Goal: Information Seeking & Learning: Check status

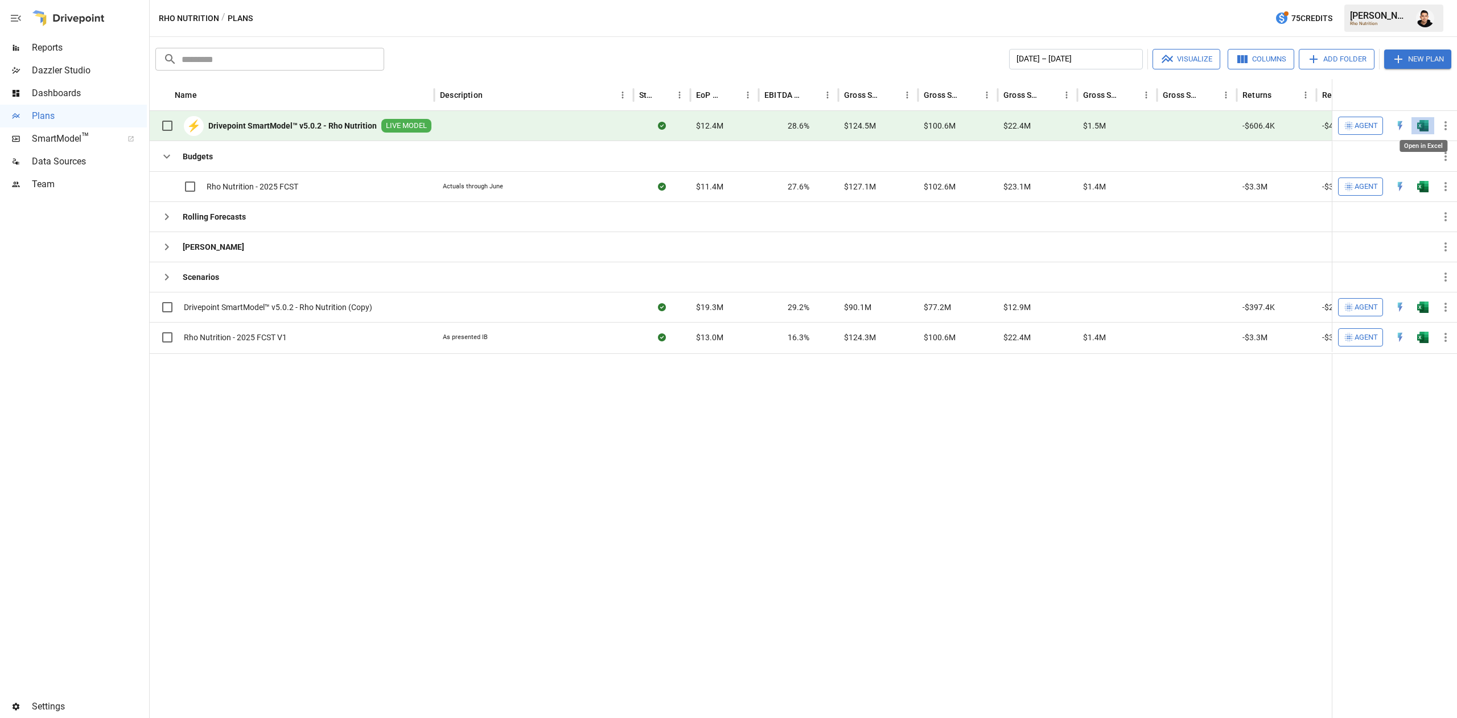
click at [1424, 123] on img "Open in Excel" at bounding box center [1422, 125] width 11 height 11
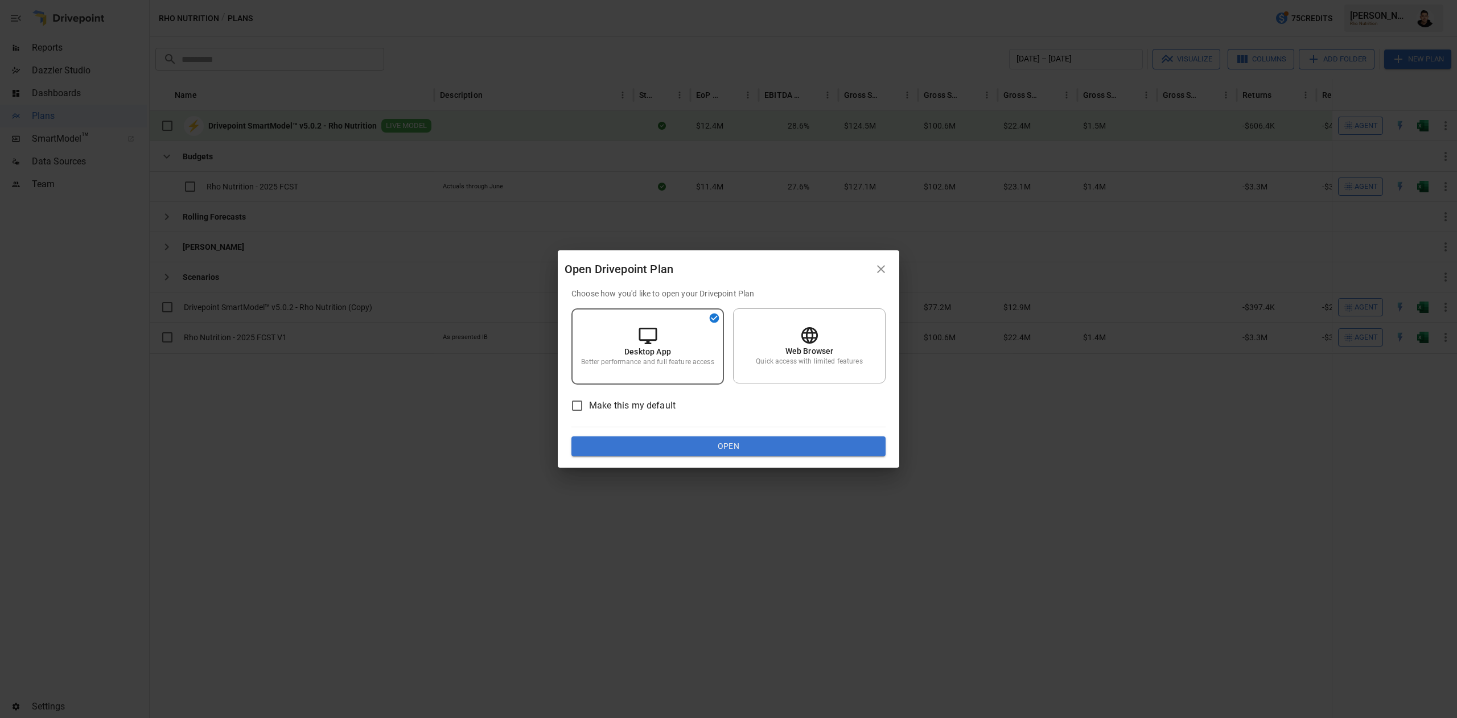
click at [737, 443] on button "Open" at bounding box center [729, 447] width 314 height 20
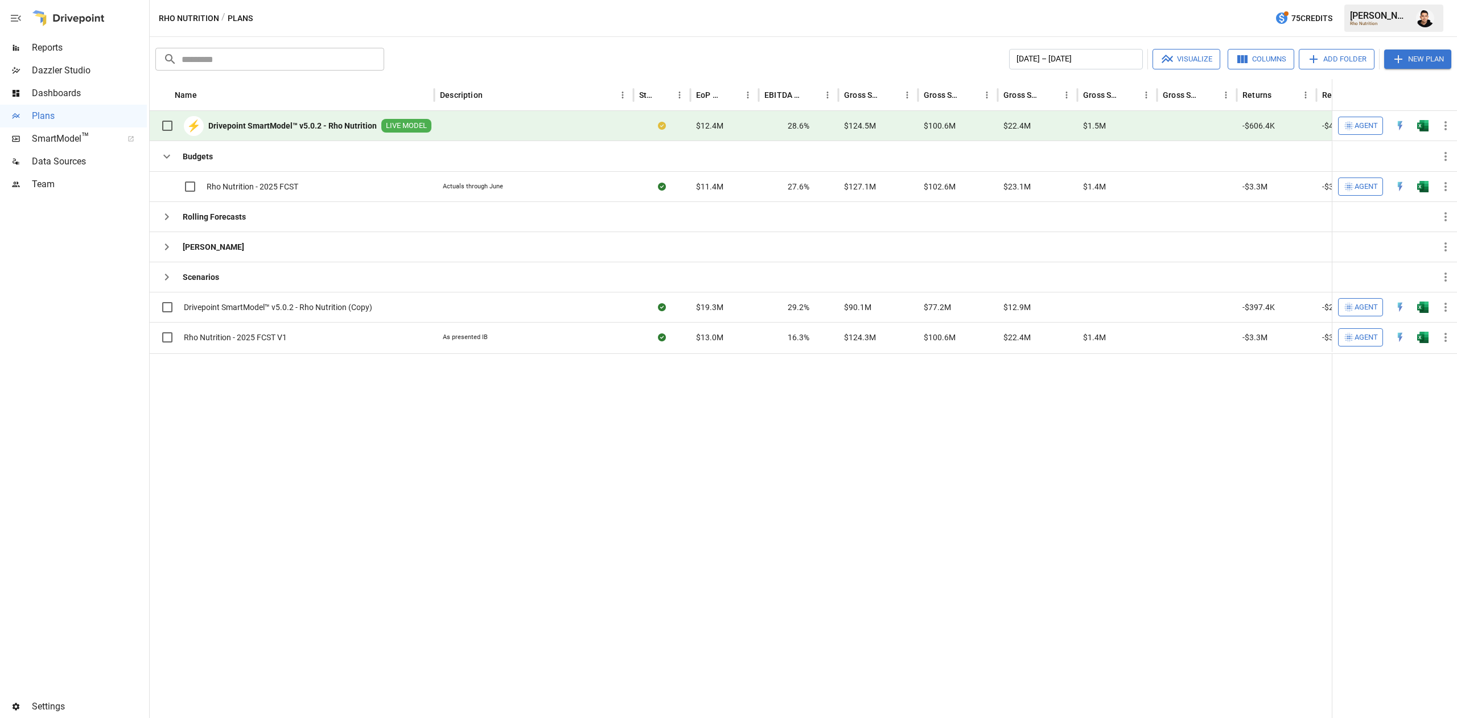
click at [93, 59] on div "Dazzler Studio" at bounding box center [73, 70] width 147 height 23
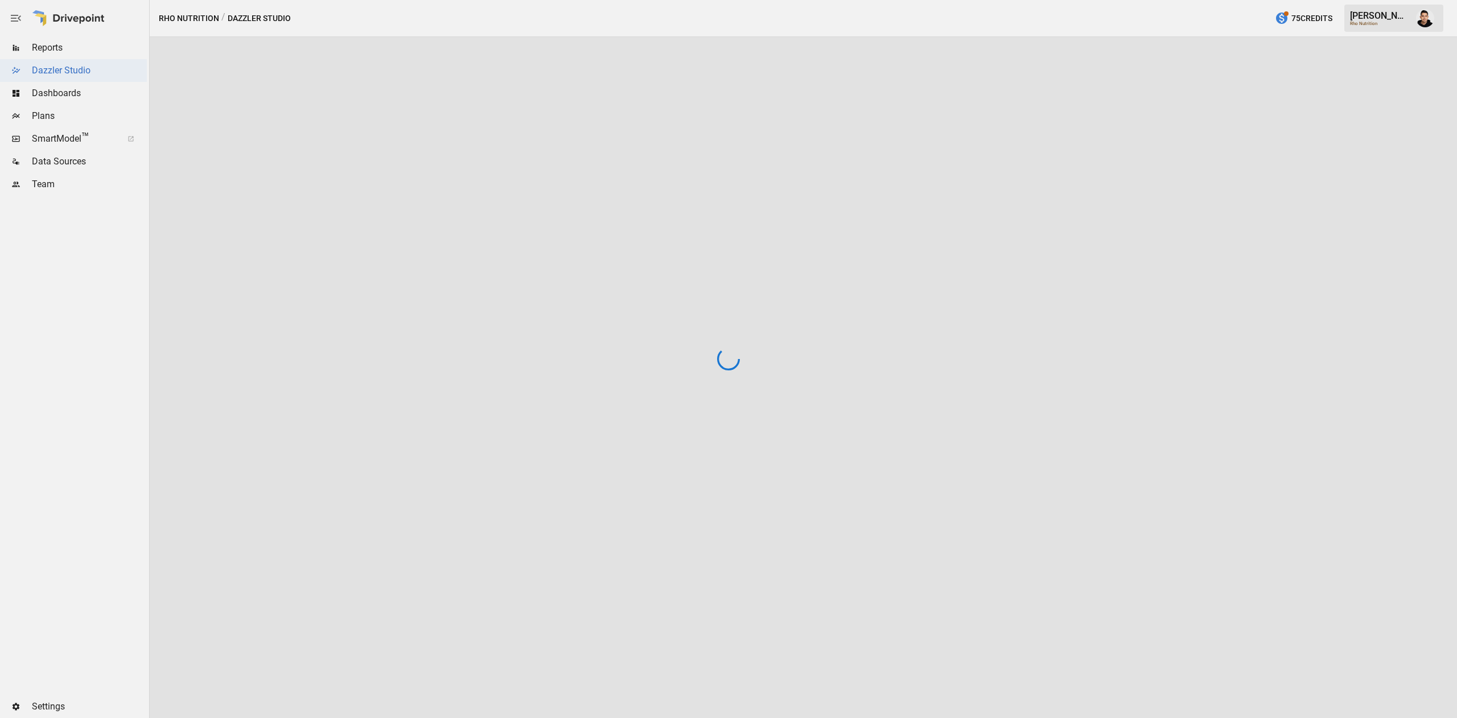
click at [87, 47] on div at bounding box center [728, 359] width 1457 height 718
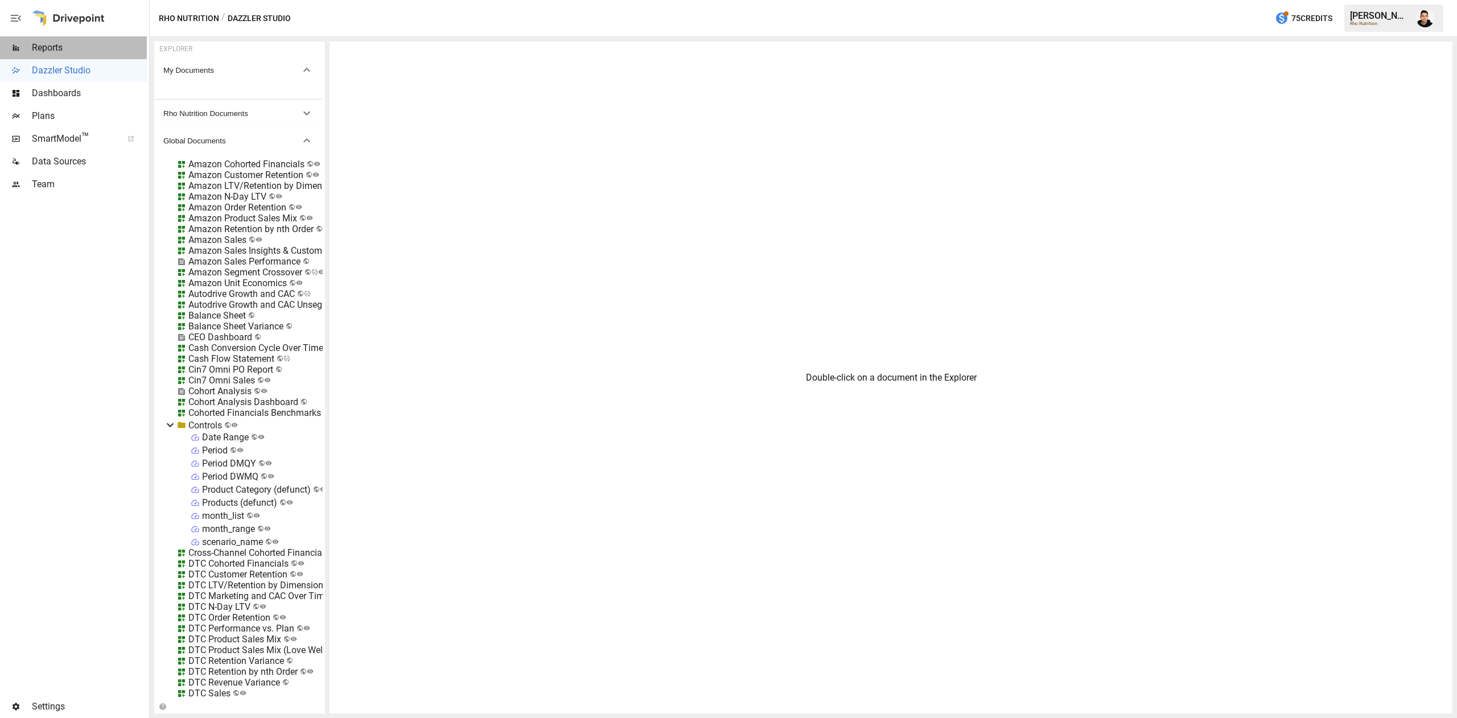
click at [61, 48] on span "Reports" at bounding box center [89, 48] width 115 height 14
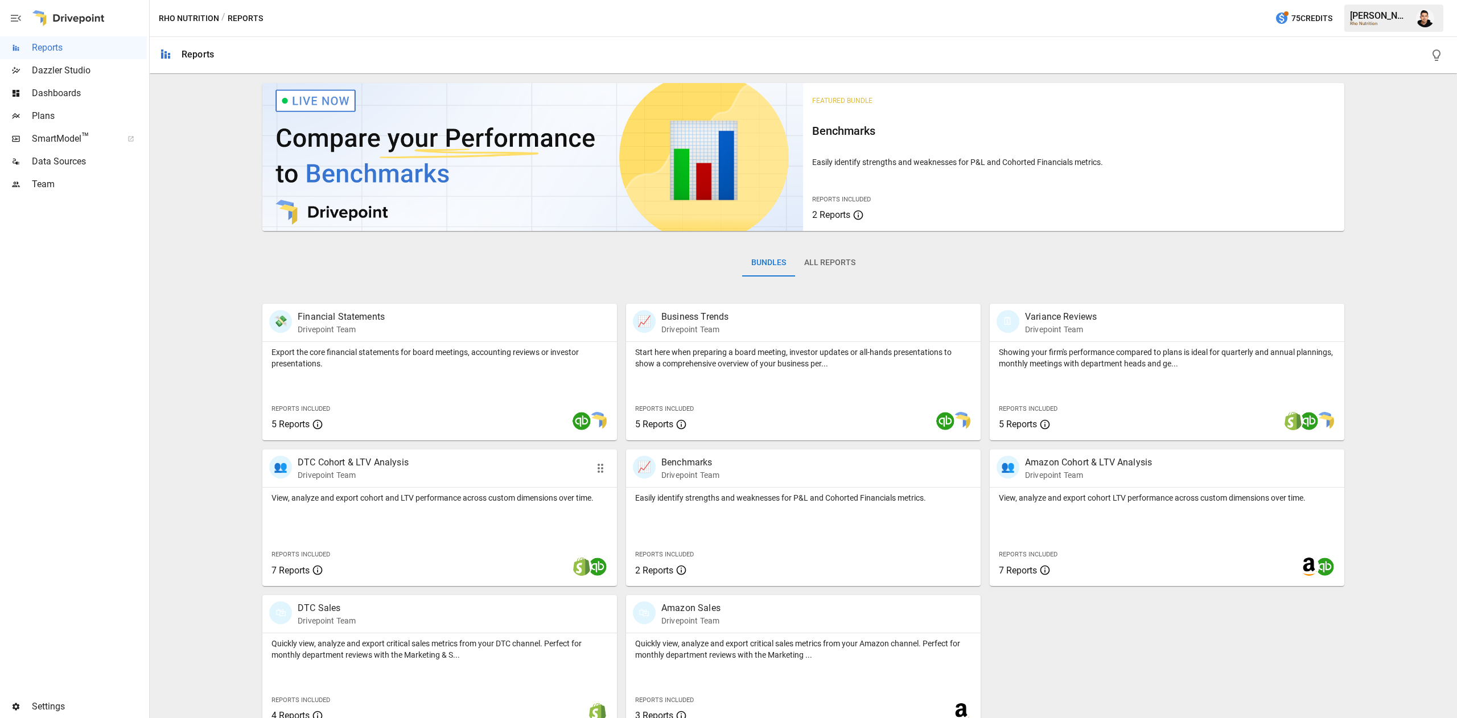
click at [525, 511] on div "View, analyze and export cohort and LTV performance across custom dimensions ov…" at bounding box center [439, 537] width 355 height 98
click at [814, 256] on button "All Reports" at bounding box center [829, 262] width 69 height 27
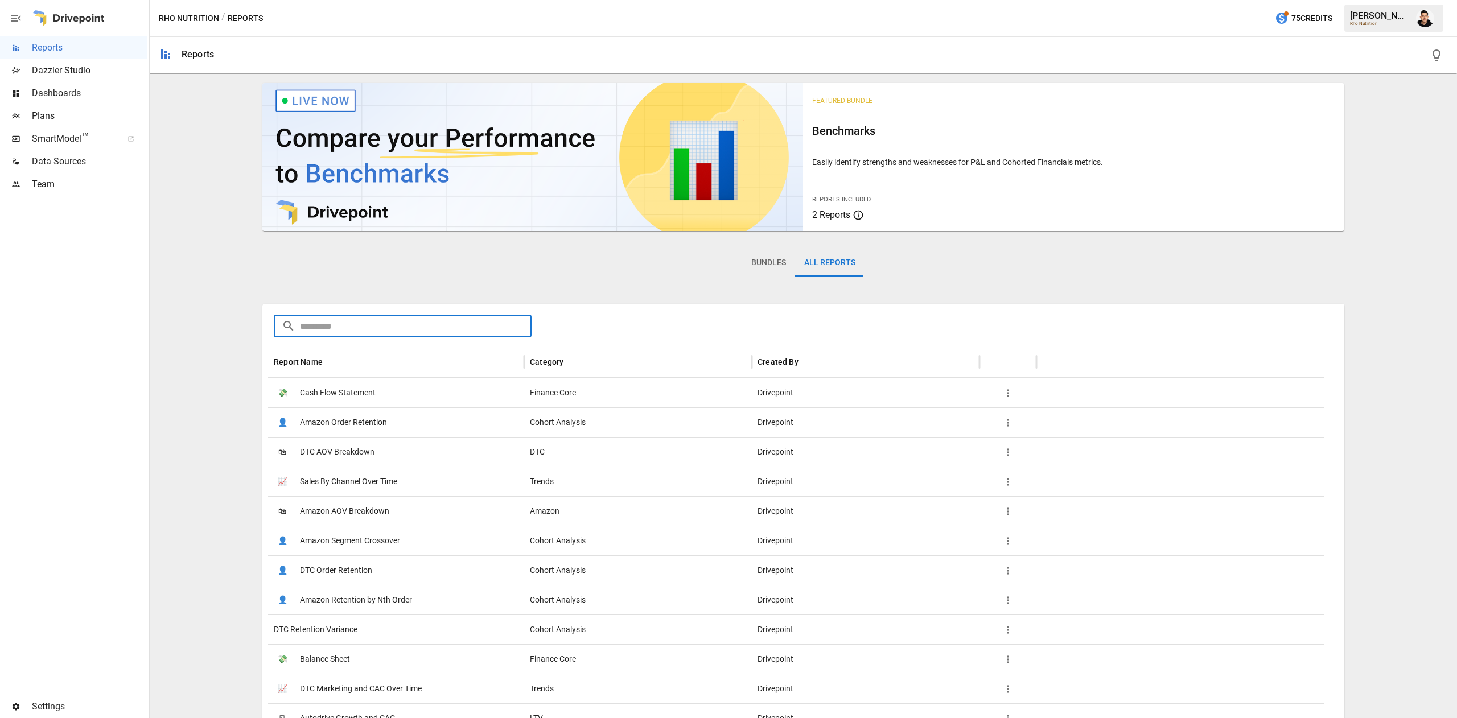
click at [461, 327] on input "text" at bounding box center [416, 326] width 232 height 23
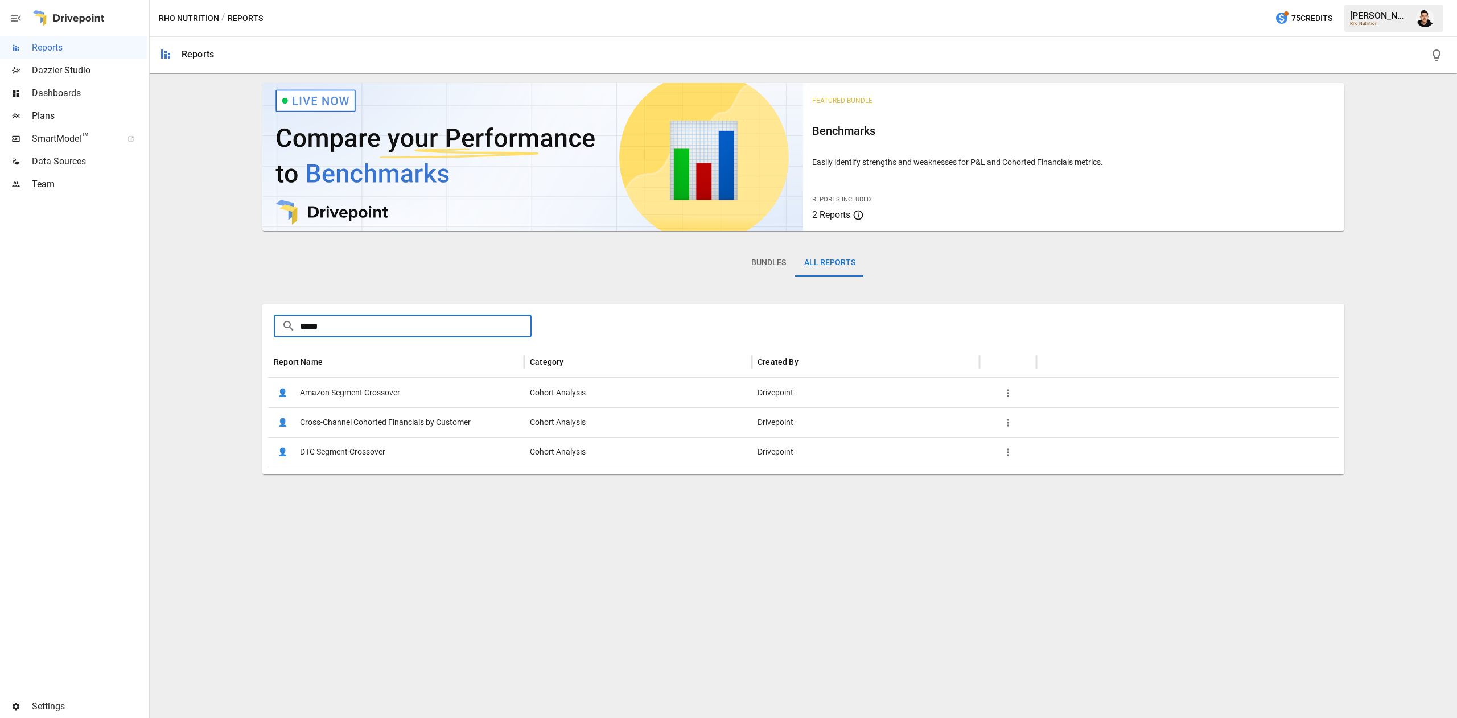
type input "*****"
click at [454, 414] on span "Cross-Channel Cohorted Financials by Customer" at bounding box center [385, 422] width 171 height 29
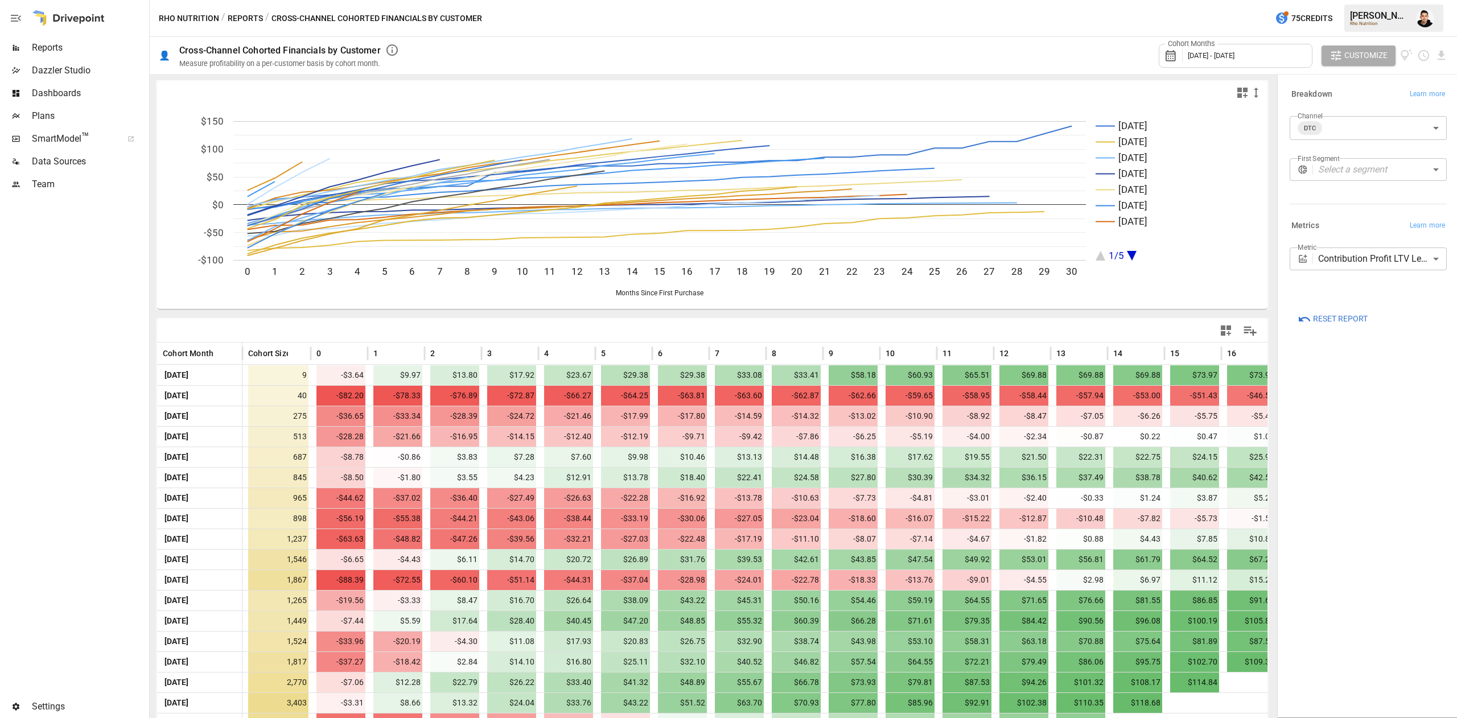
click at [1275, 56] on div "Cohort Months January 2023 - June 2025" at bounding box center [1236, 56] width 154 height 24
click at [1193, 100] on button "button" at bounding box center [1191, 107] width 20 height 20
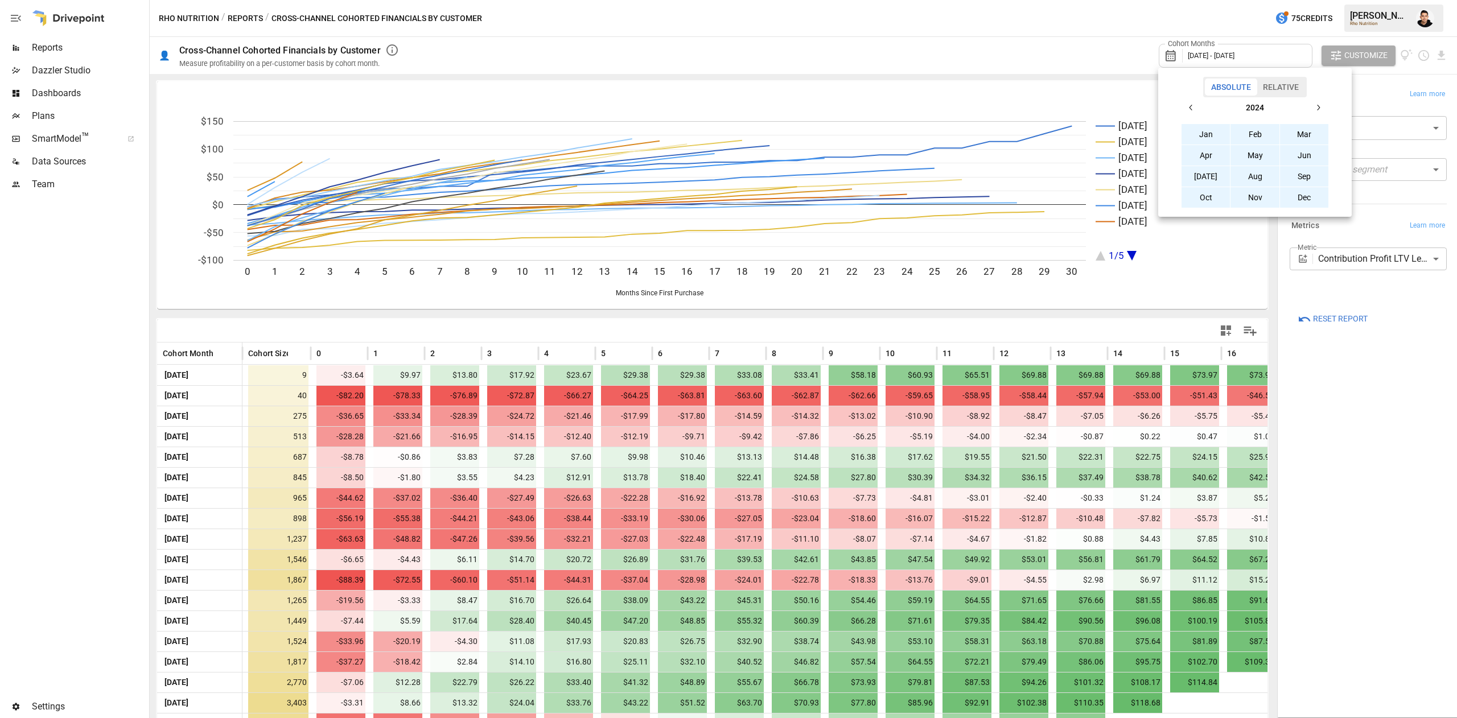
click at [1209, 134] on button "Jan" at bounding box center [1206, 134] width 49 height 20
click at [1320, 104] on icon "button" at bounding box center [1318, 107] width 9 height 9
click at [1213, 177] on button "Jul" at bounding box center [1206, 176] width 49 height 20
click at [1386, 372] on div at bounding box center [728, 359] width 1457 height 718
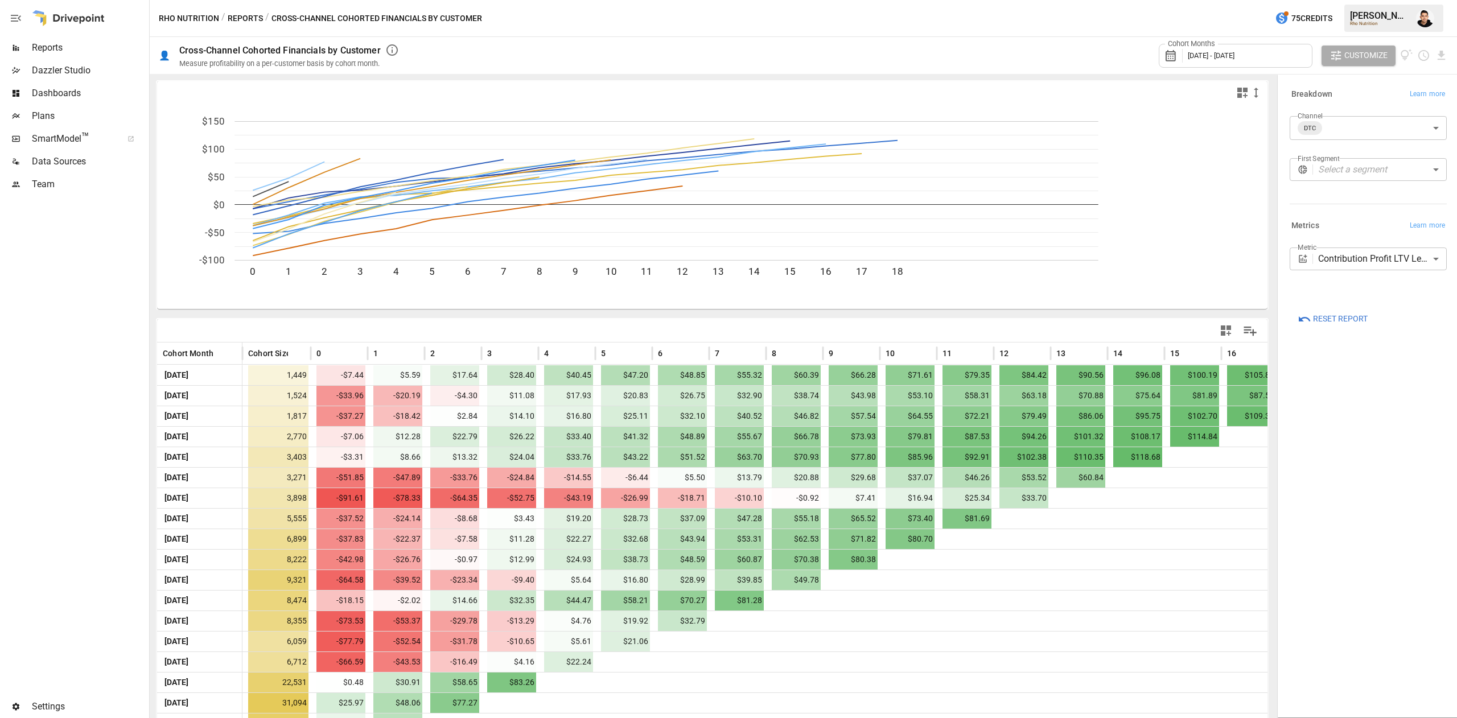
scroll to position [59, 0]
